Goal: Transaction & Acquisition: Purchase product/service

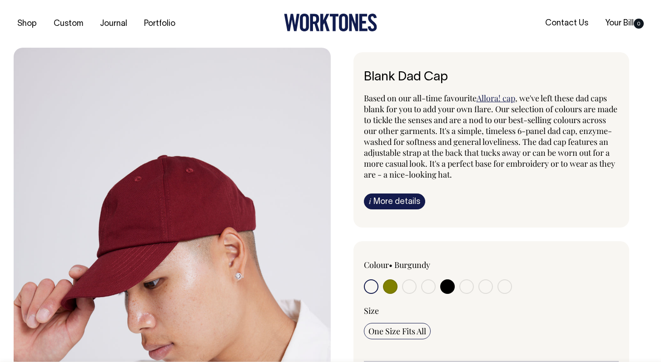
radio input "true"
select select "Black"
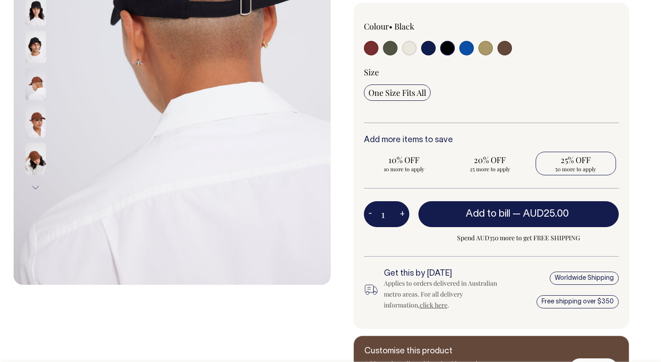
scroll to position [238, 0]
click at [572, 163] on span "25% OFF" at bounding box center [575, 159] width 71 height 11
click at [572, 163] on input "25% OFF 50 more to apply" at bounding box center [575, 164] width 80 height 24
radio input "true"
type input "50"
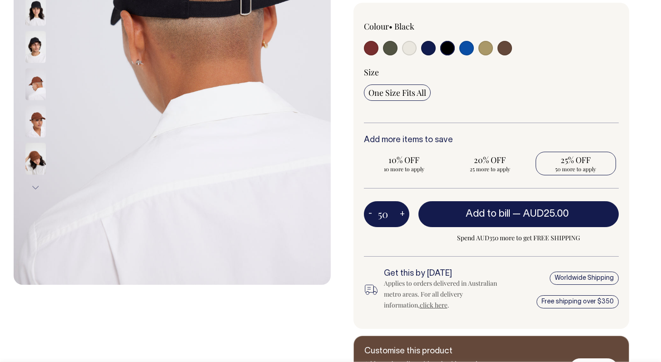
radio input "true"
select select
type input "50"
